Goal: Task Accomplishment & Management: Manage account settings

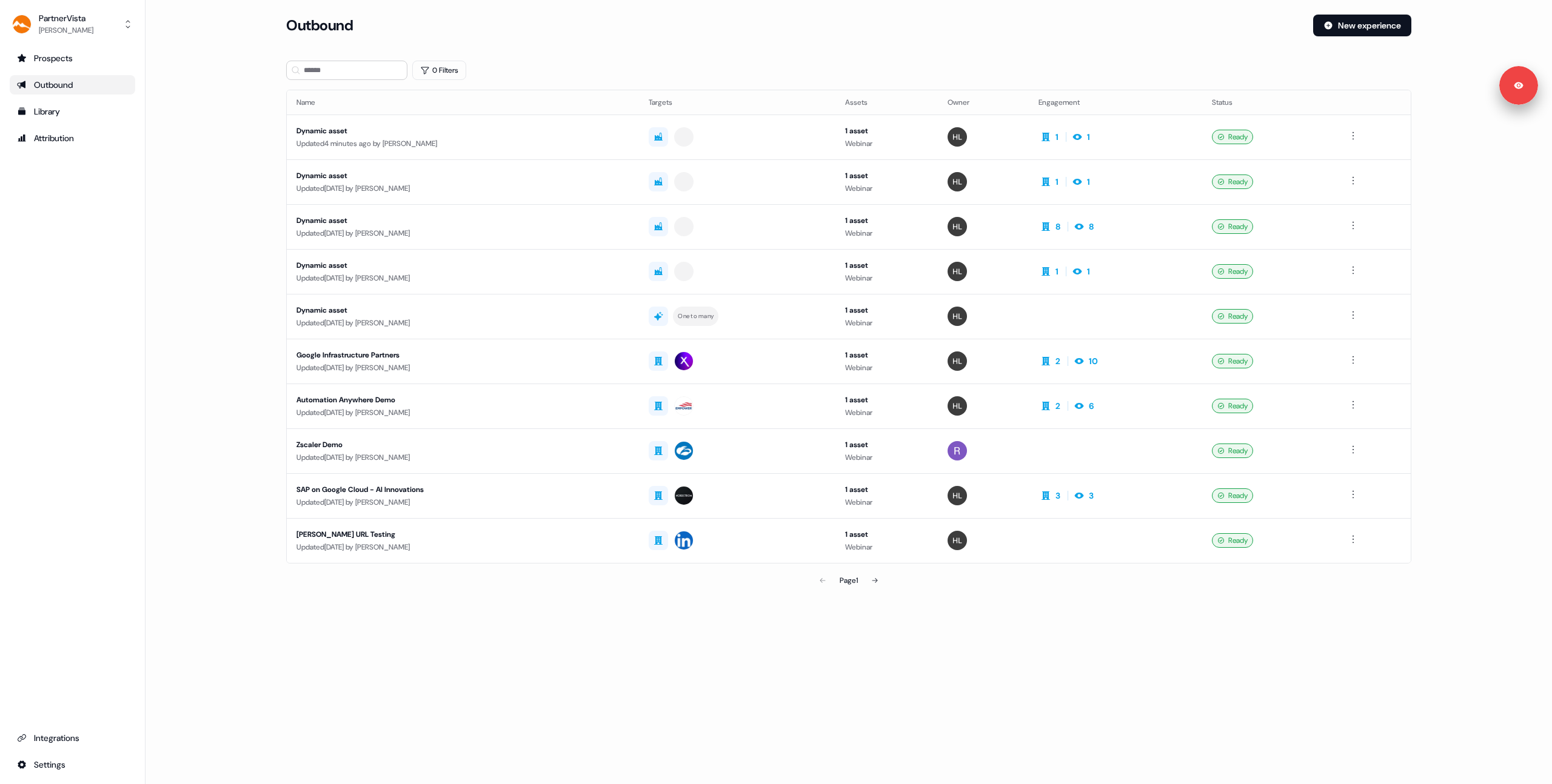
click at [511, 729] on div "Loading... Outbound New experience 0 Filters Name Targets Assets Owner Engageme…" at bounding box center [848, 392] width 1406 height 784
click at [239, 266] on main "Loading... Outbound New experience 0 Filters Name Targets Assets Owner Engageme…" at bounding box center [848, 320] width 1406 height 612
click at [463, 130] on div "Dynamic asset" at bounding box center [463, 131] width 333 height 12
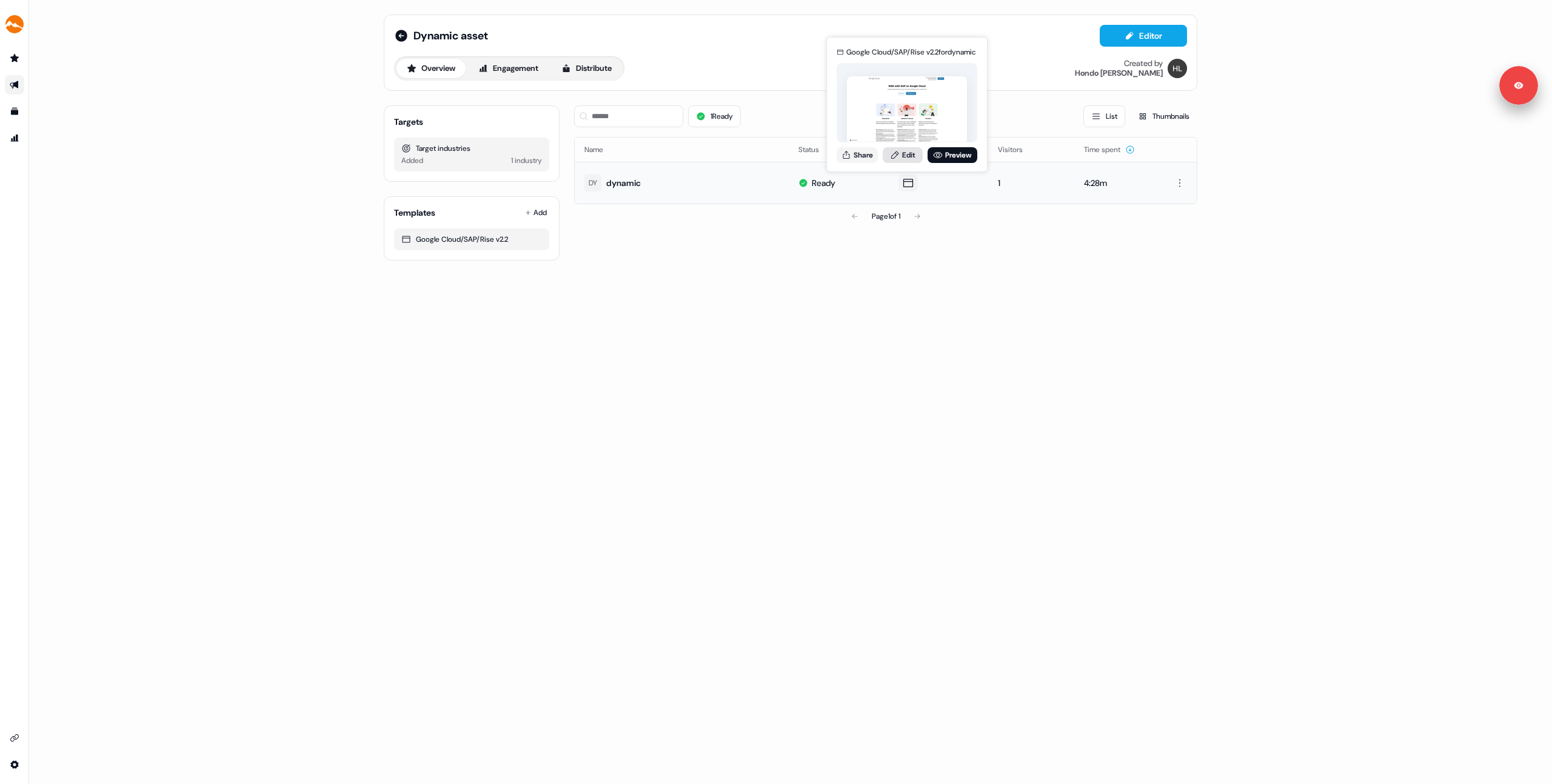
click at [900, 152] on link "Edit" at bounding box center [902, 155] width 40 height 16
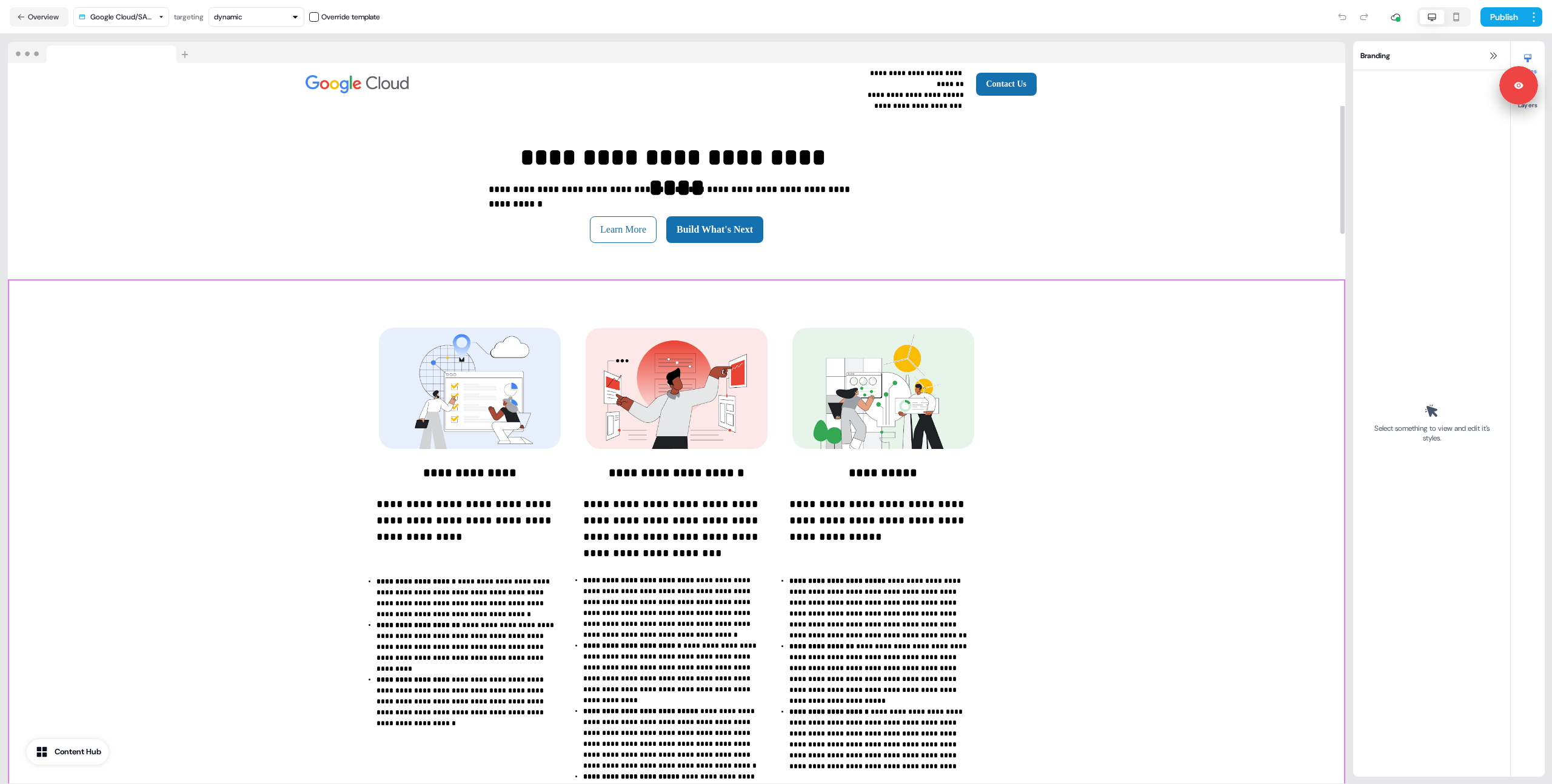
click at [250, 342] on div "**********" at bounding box center [676, 593] width 1337 height 628
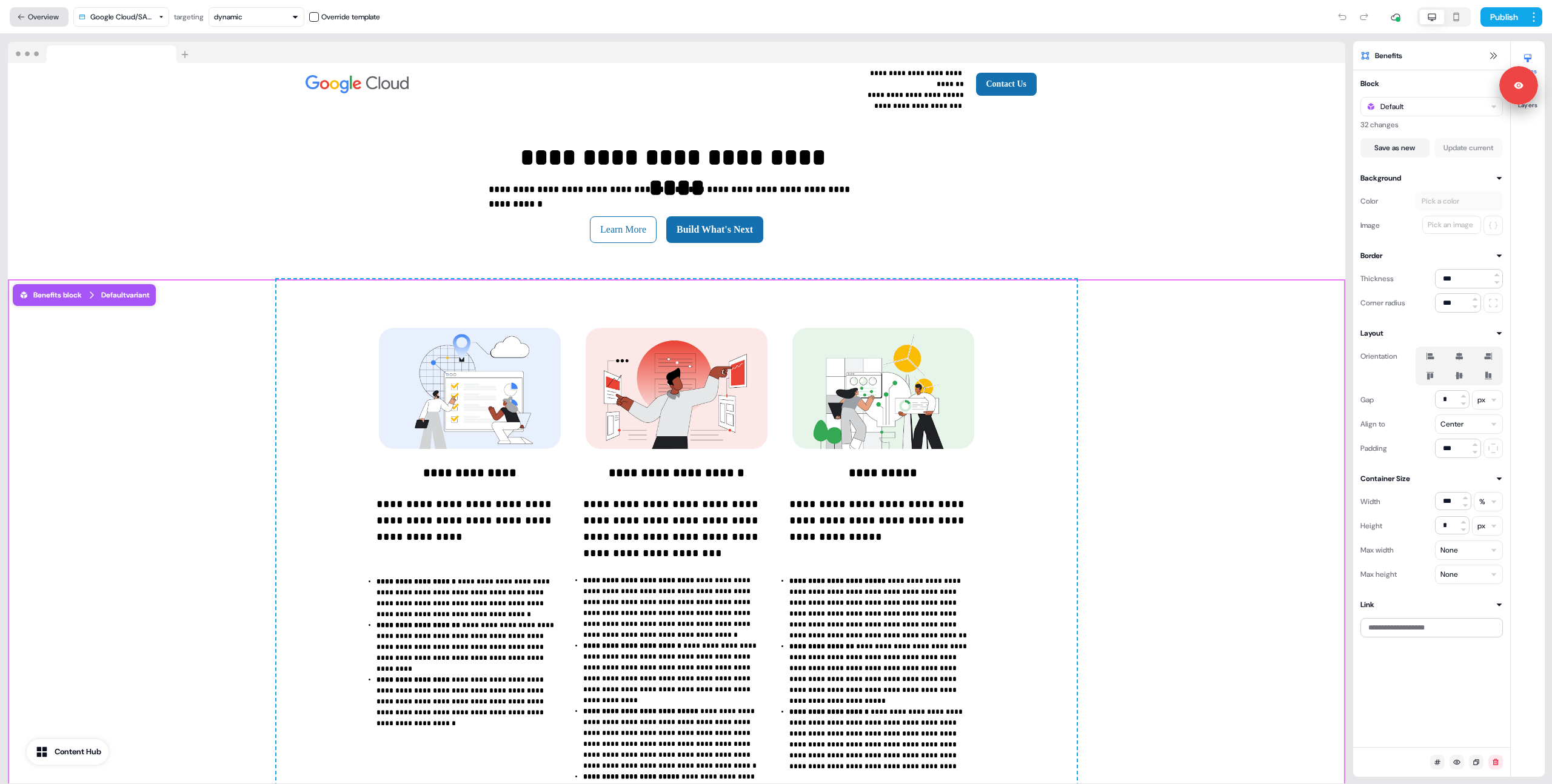
click at [31, 20] on button "Overview" at bounding box center [39, 17] width 59 height 20
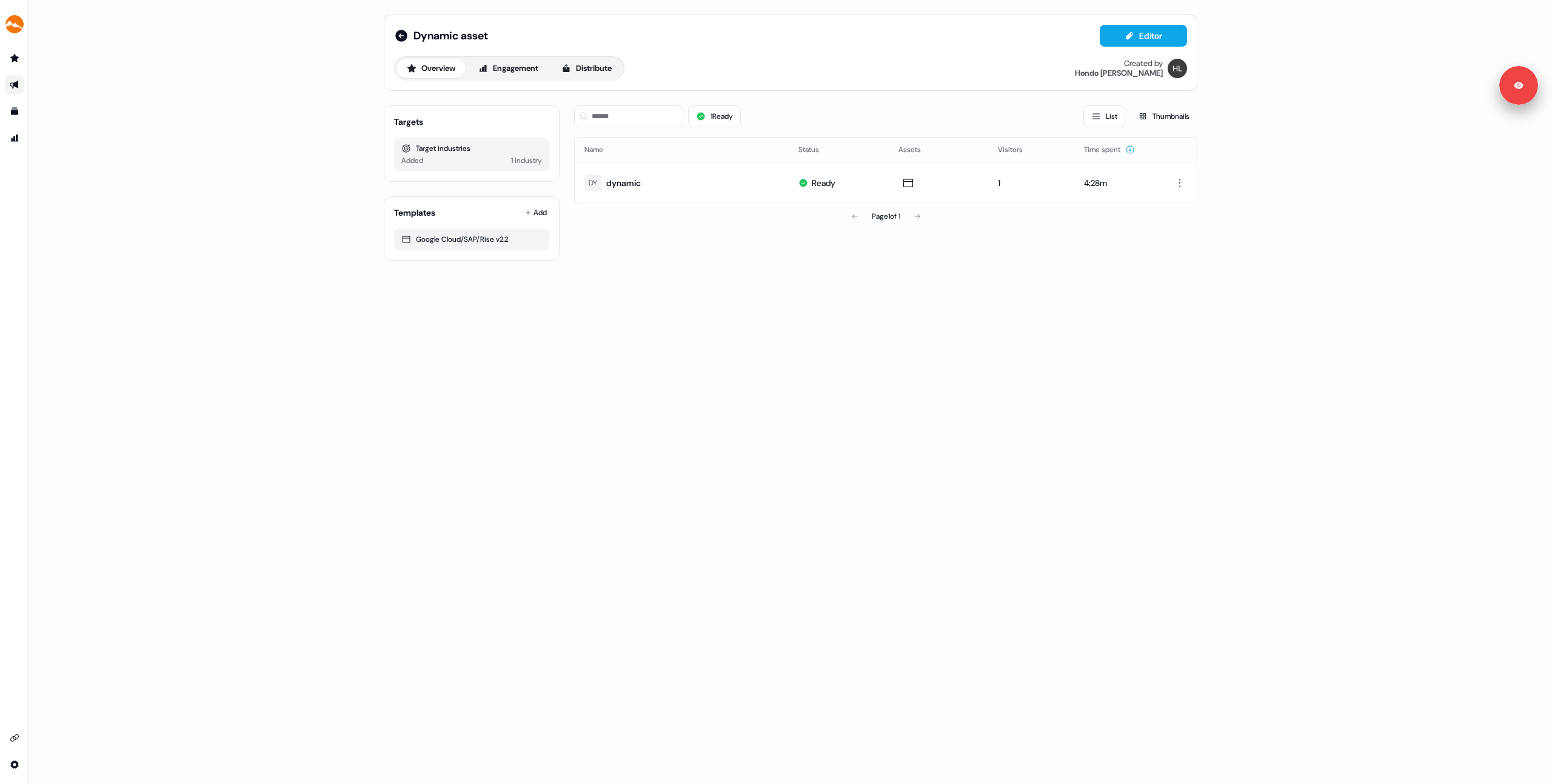
click at [244, 137] on div "Dynamic asset Editor Overview Engagement Distribute Created by Hondo Lewis Targ…" at bounding box center [790, 392] width 1523 height 784
click at [975, 531] on div "Dynamic asset Editor Overview Engagement Distribute Created by Hondo Lewis Targ…" at bounding box center [790, 392] width 1523 height 784
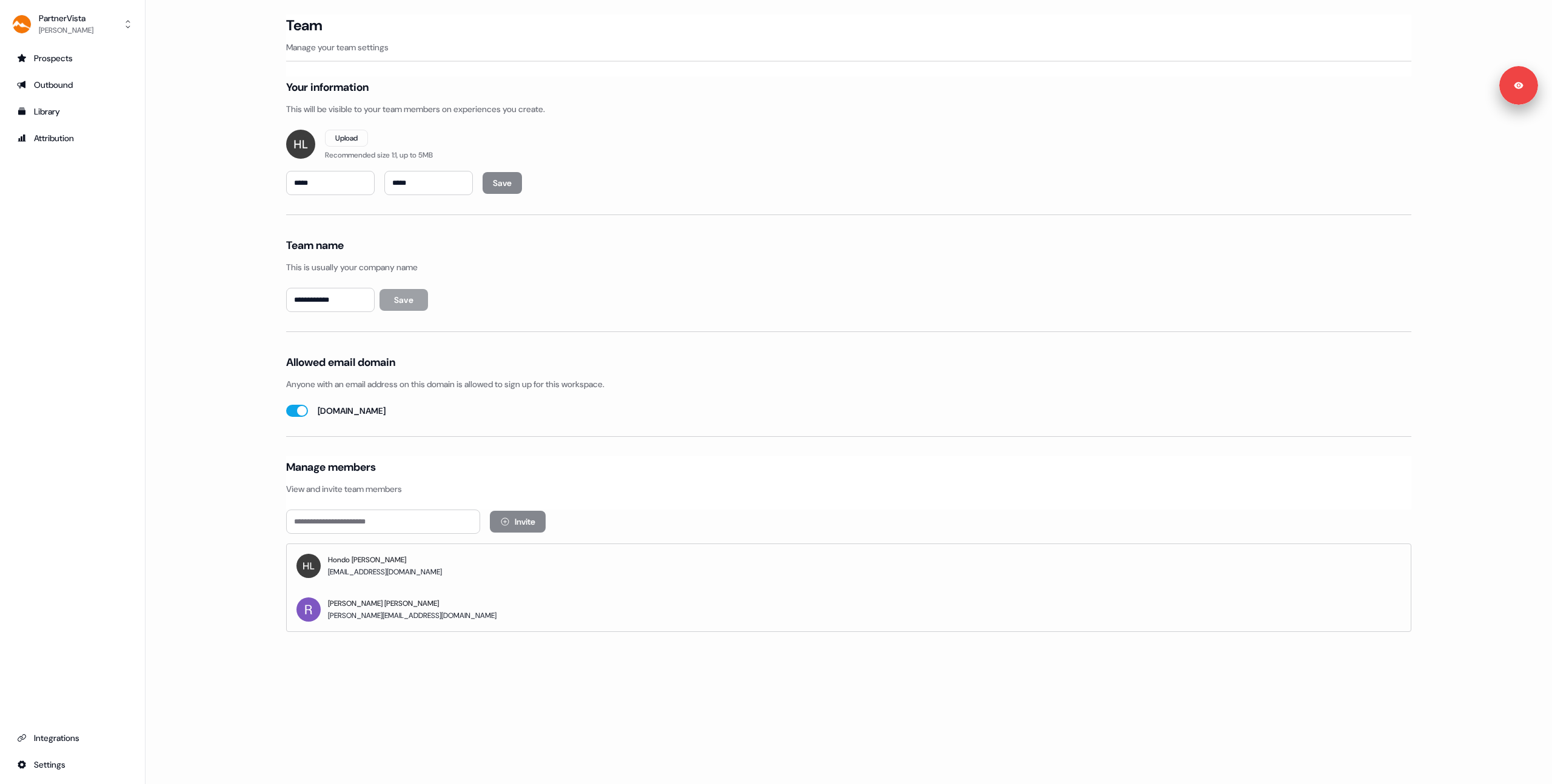
click at [227, 111] on main "**********" at bounding box center [848, 340] width 1406 height 651
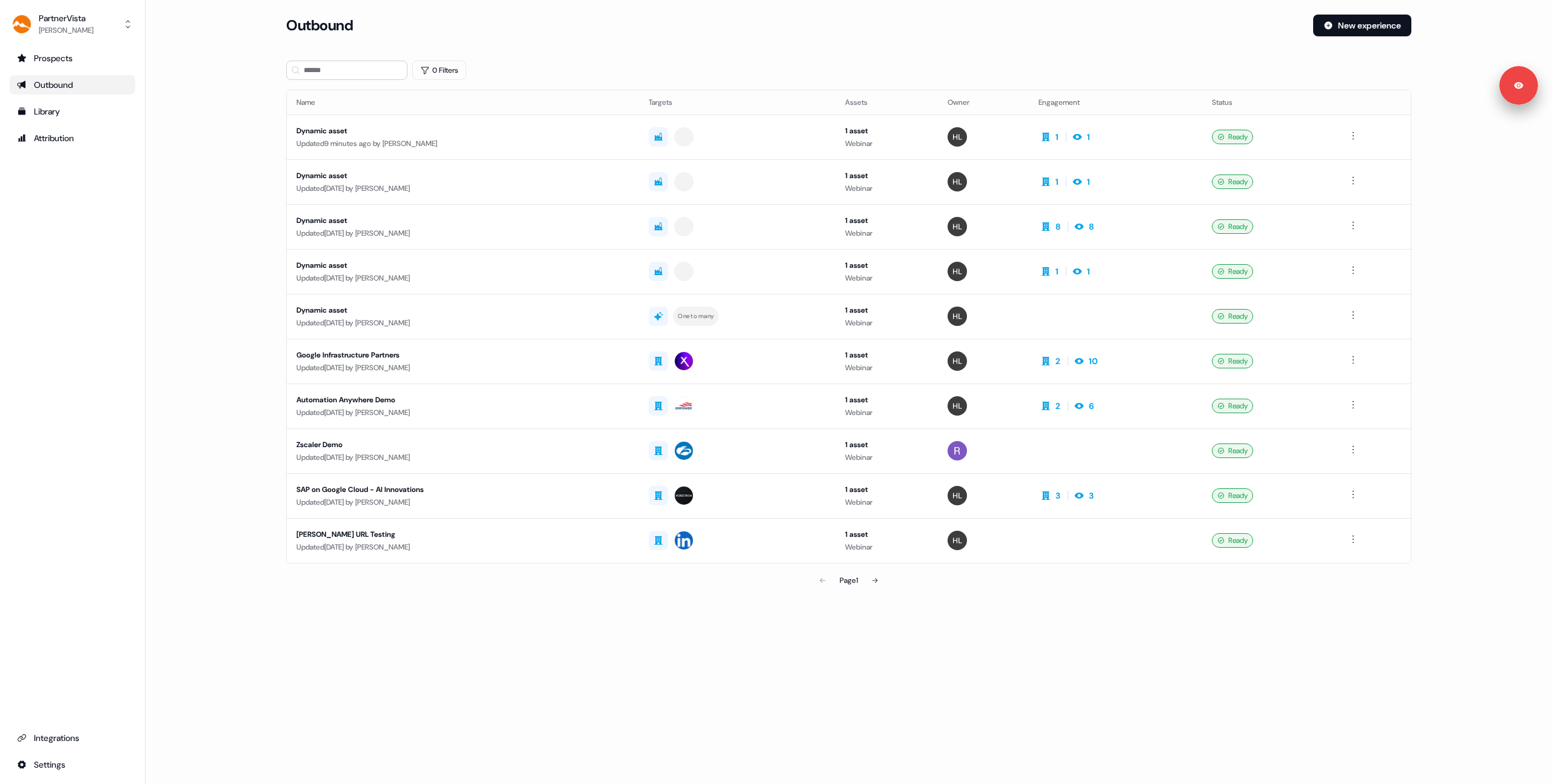
click at [210, 106] on main "Loading... Outbound New experience 0 Filters Name Targets Assets Owner Engageme…" at bounding box center [848, 320] width 1406 height 612
click at [81, 38] on button "PartnerVista Hondo Lewis" at bounding box center [72, 24] width 126 height 29
click at [87, 96] on div "Logout" at bounding box center [72, 100] width 115 height 21
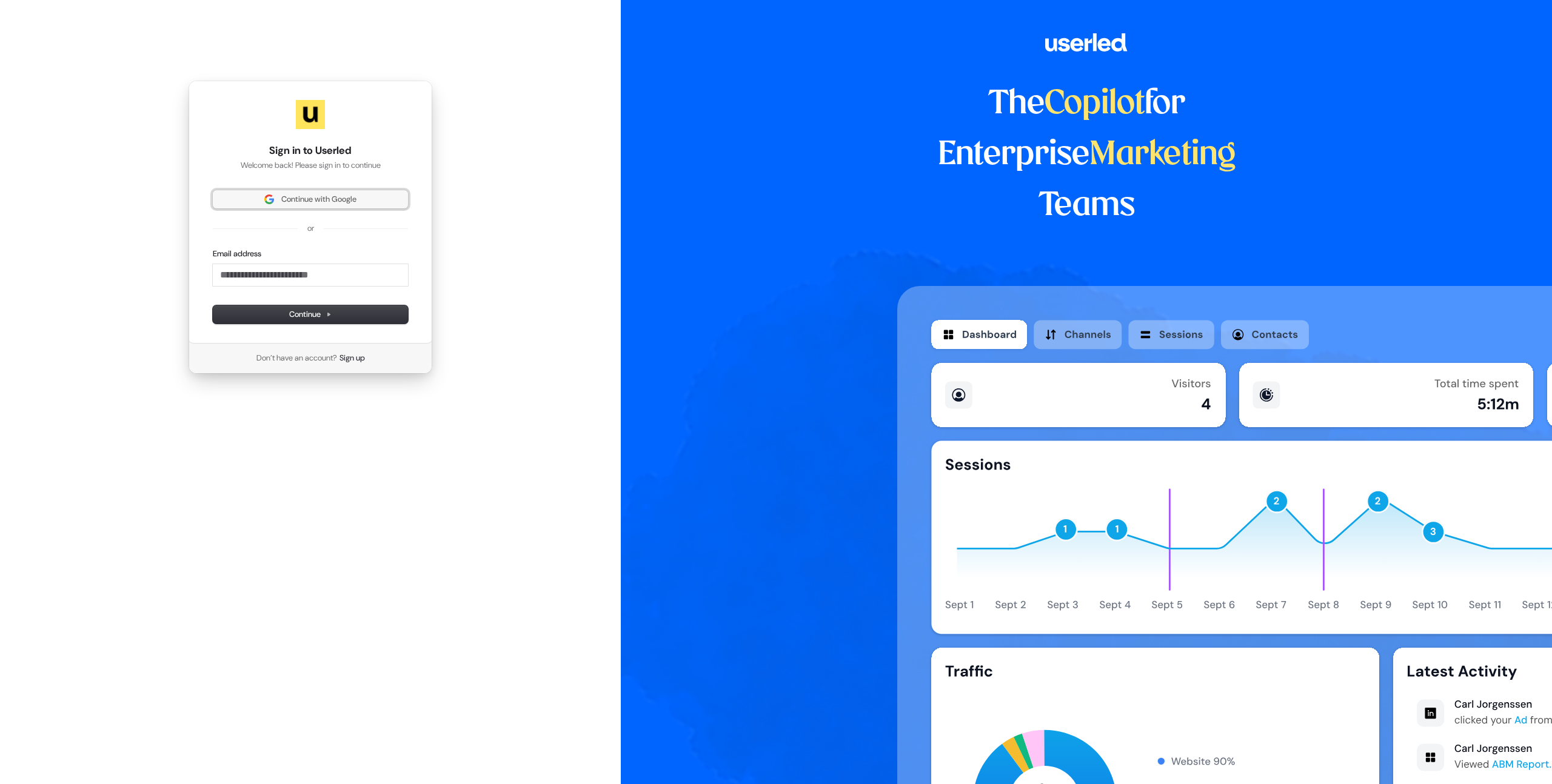
click at [269, 194] on span "Continue with Google" at bounding box center [310, 199] width 180 height 11
